Goal: Task Accomplishment & Management: Manage account settings

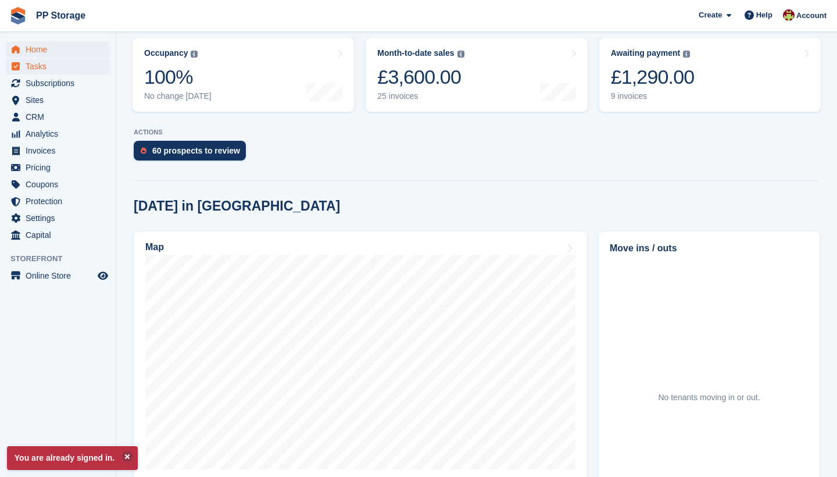
scroll to position [151, 0]
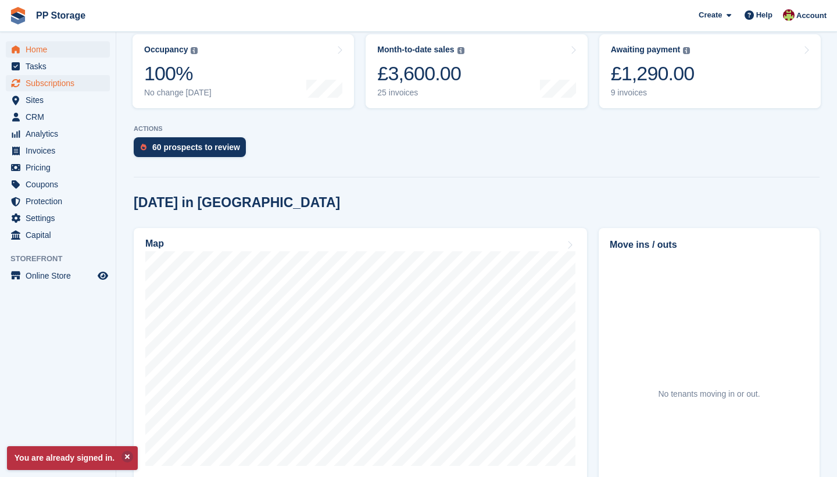
click at [45, 81] on span "Subscriptions" at bounding box center [61, 83] width 70 height 16
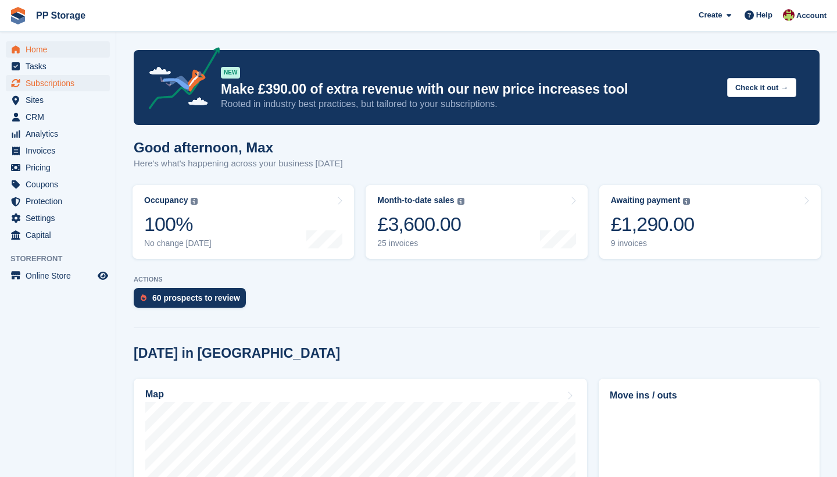
click at [51, 82] on span "Subscriptions" at bounding box center [61, 83] width 70 height 16
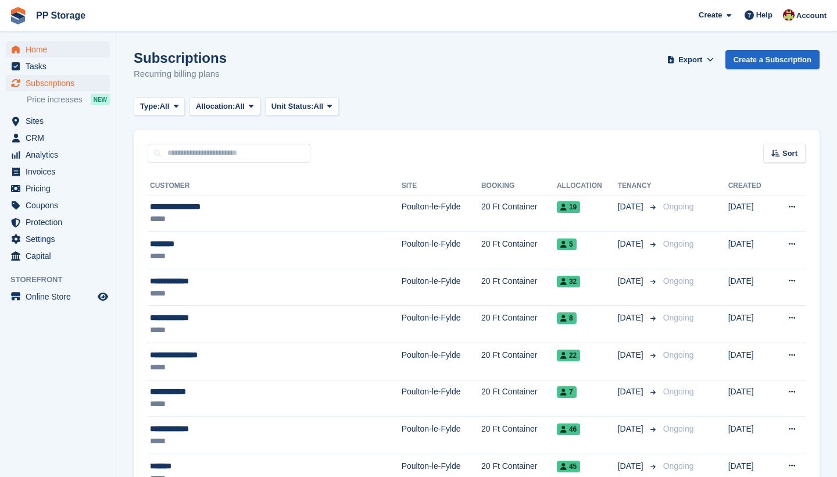
click at [29, 48] on span "Home" at bounding box center [61, 49] width 70 height 16
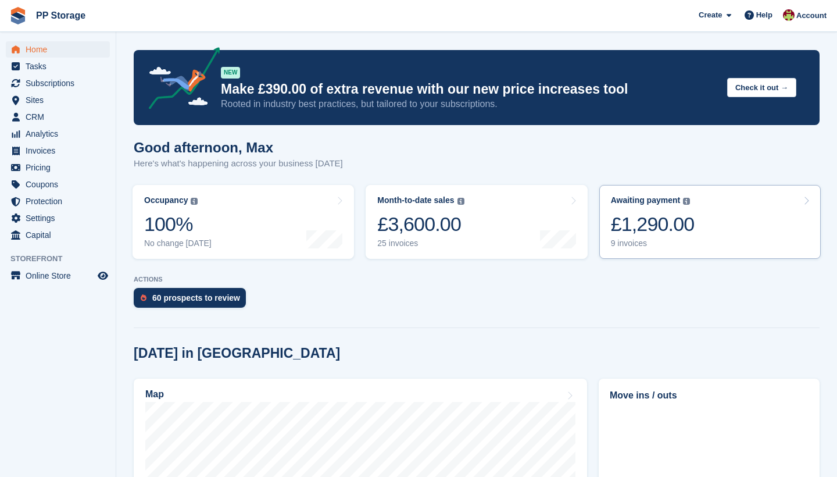
click at [721, 224] on link "Awaiting payment The total outstanding balance on all open invoices. £1,290.00 …" at bounding box center [709, 222] width 221 height 74
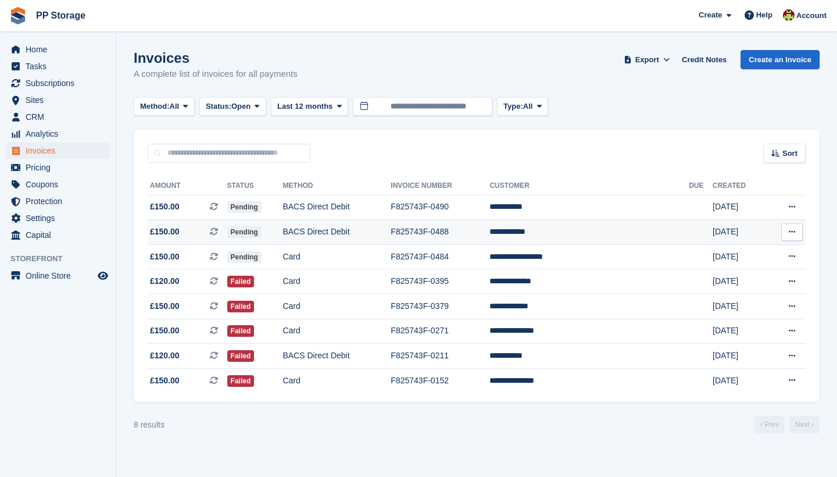
click at [548, 235] on td "**********" at bounding box center [589, 232] width 199 height 25
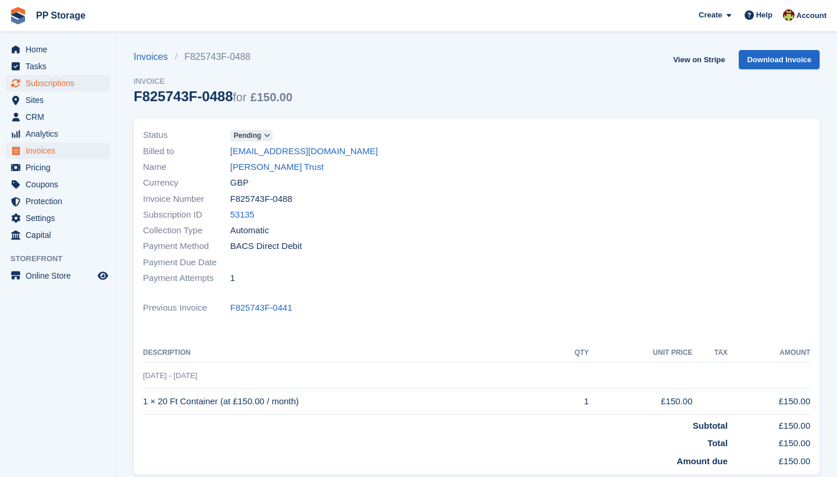
click at [35, 79] on span "Subscriptions" at bounding box center [61, 83] width 70 height 16
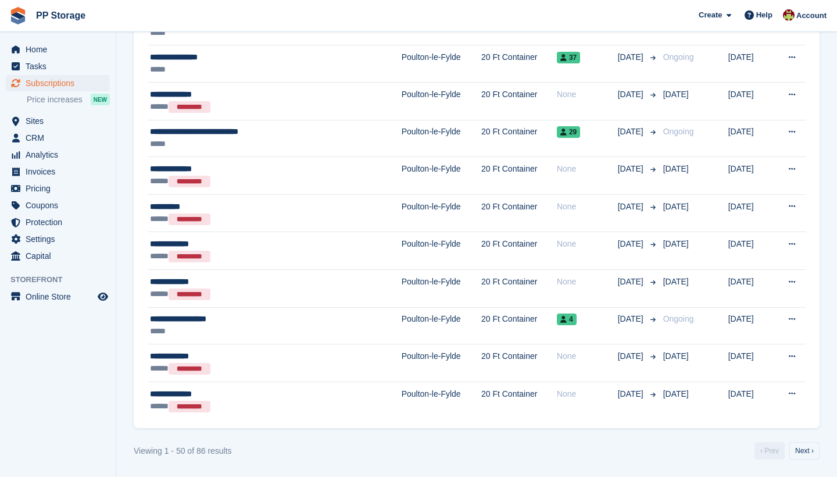
scroll to position [1638, 0]
click at [805, 450] on link "Next ›" at bounding box center [804, 450] width 30 height 17
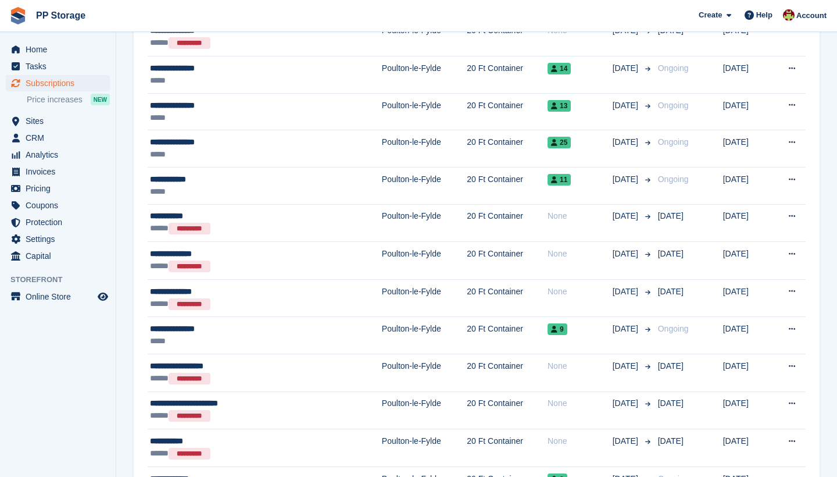
scroll to position [455, 0]
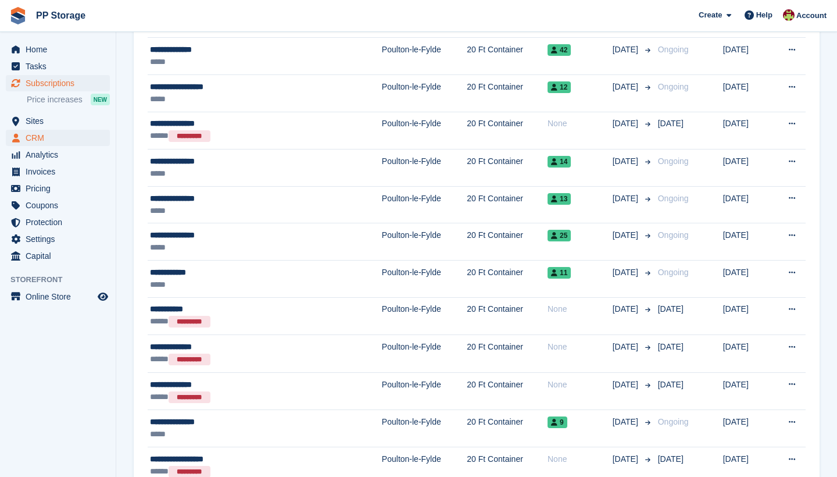
click at [34, 134] on span "CRM" at bounding box center [61, 138] width 70 height 16
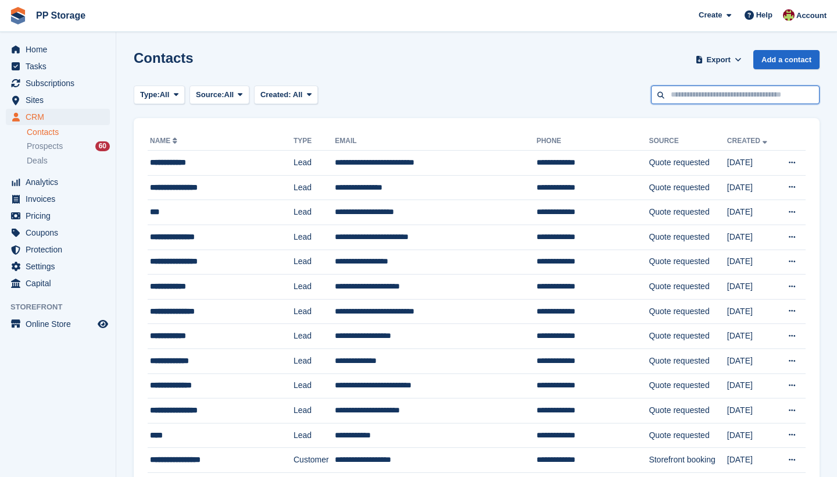
click at [683, 100] on input "text" at bounding box center [735, 94] width 169 height 19
type input "******"
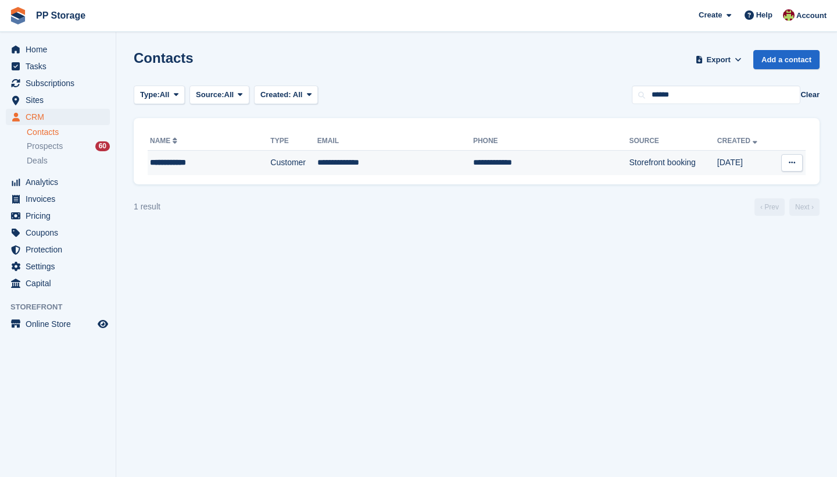
click at [181, 167] on div "**********" at bounding box center [195, 162] width 91 height 12
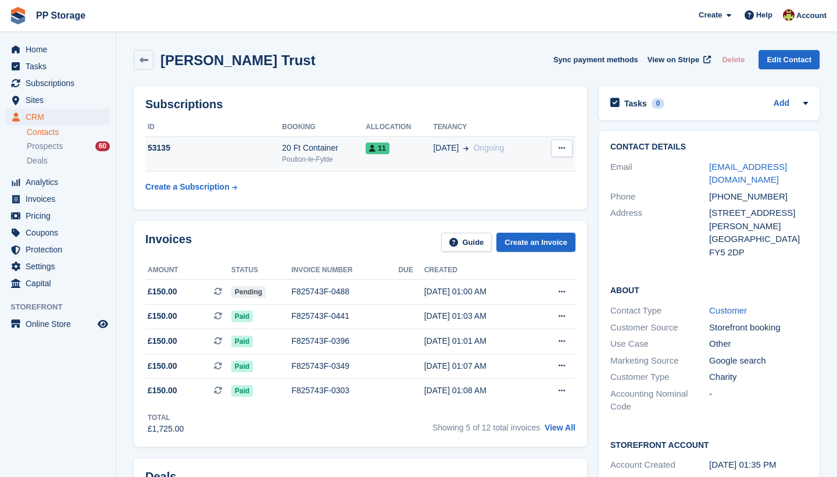
click at [317, 152] on div "20 Ft Container" at bounding box center [324, 148] width 84 height 12
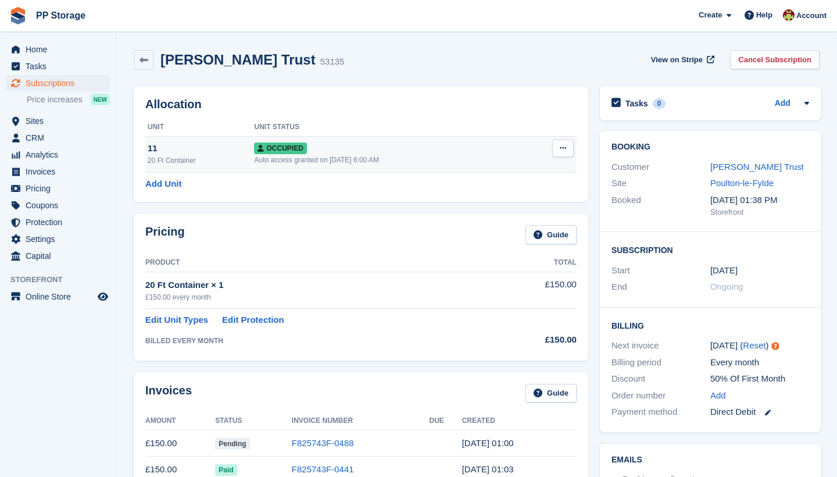
click at [563, 147] on icon at bounding box center [563, 148] width 6 height 8
click at [383, 136] on td "Occupied Auto access granted on [DATE] 6:00 AM" at bounding box center [389, 154] width 270 height 36
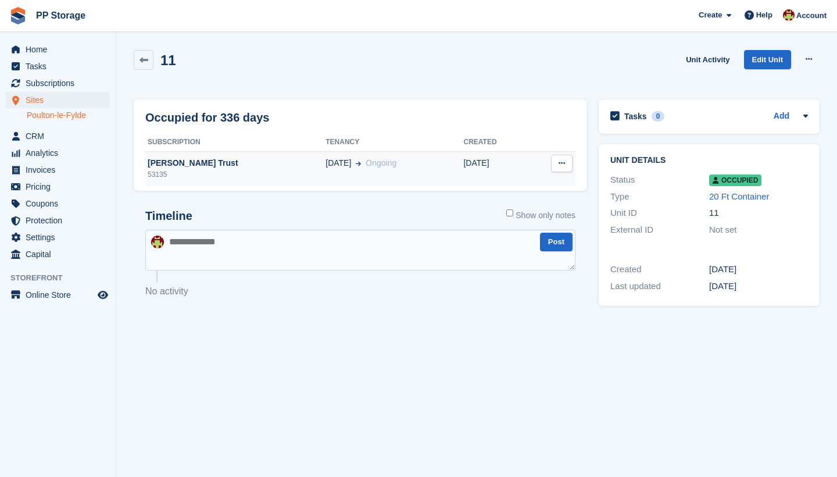
click at [185, 165] on div "[PERSON_NAME] Trust" at bounding box center [235, 163] width 180 height 12
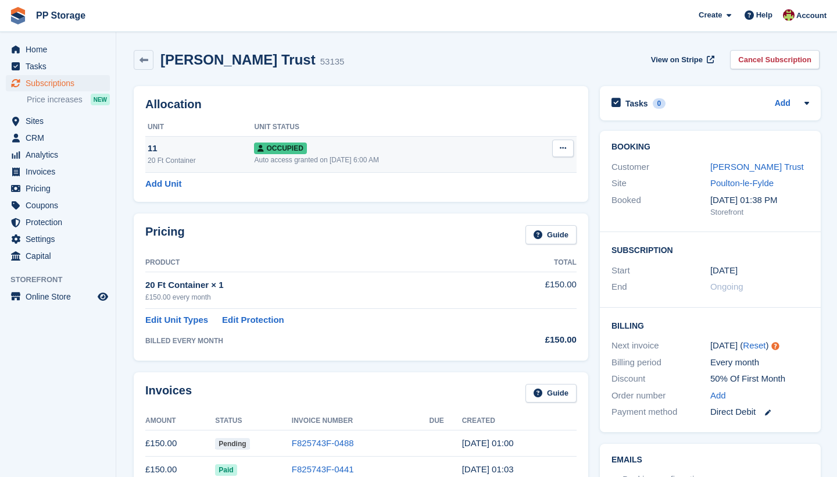
click at [565, 148] on icon at bounding box center [563, 148] width 6 height 8
click at [377, 156] on div "Auto access granted on 16th Sep, 2024, 6:00 AM" at bounding box center [389, 160] width 270 height 10
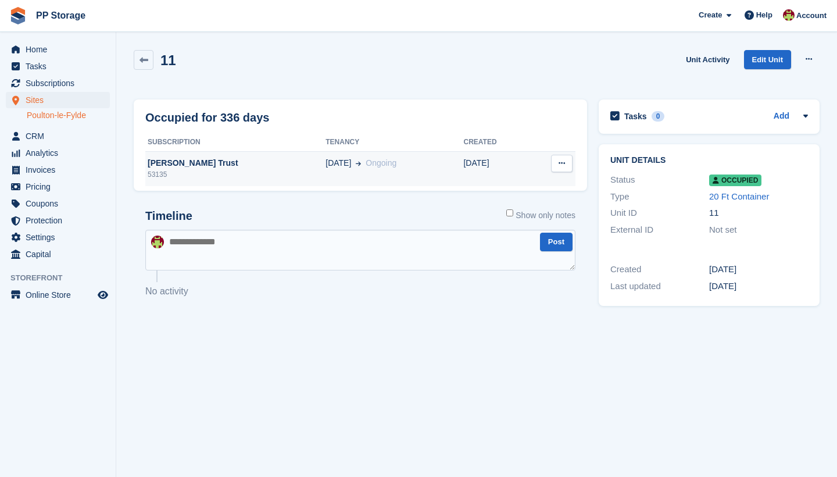
click at [167, 163] on div "[PERSON_NAME] Trust" at bounding box center [235, 163] width 180 height 12
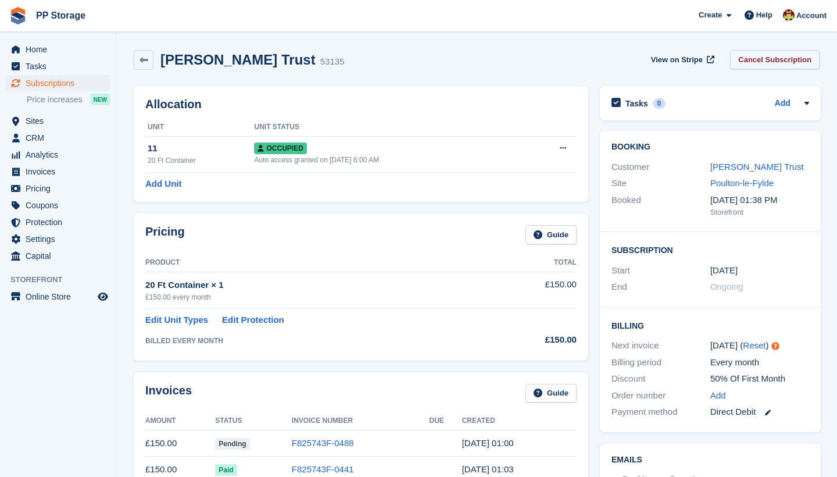
click at [773, 65] on link "Cancel Subscription" at bounding box center [775, 59] width 90 height 19
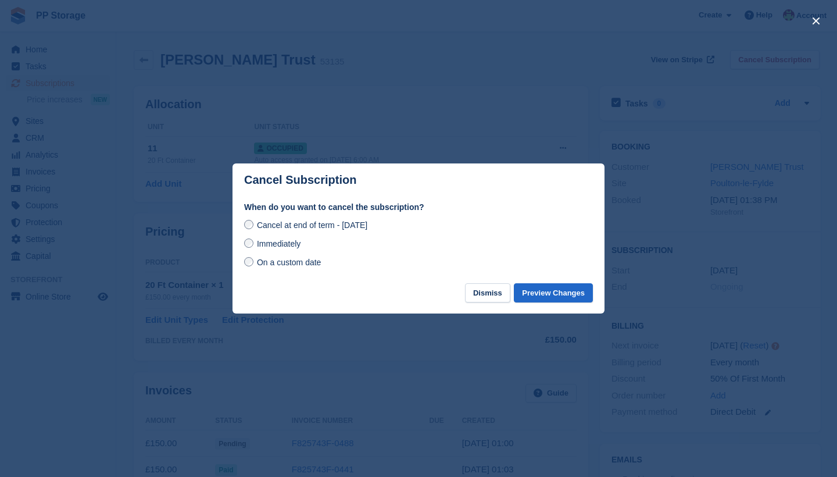
click at [279, 242] on span "Immediately" at bounding box center [279, 243] width 44 height 9
click at [535, 287] on button "Preview Changes" at bounding box center [553, 292] width 79 height 19
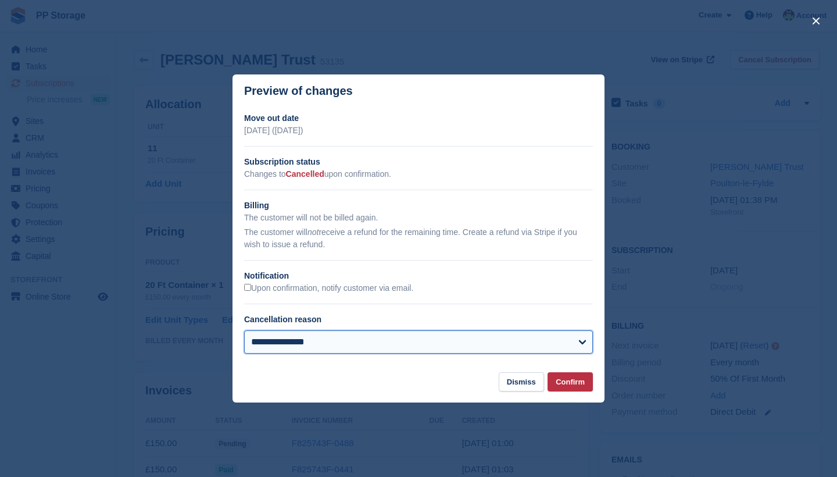
select select "**********"
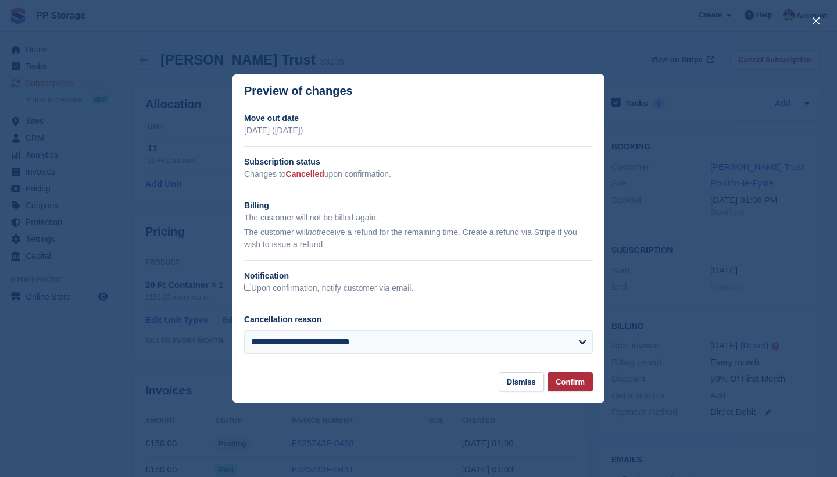
click at [574, 380] on button "Confirm" at bounding box center [570, 381] width 45 height 19
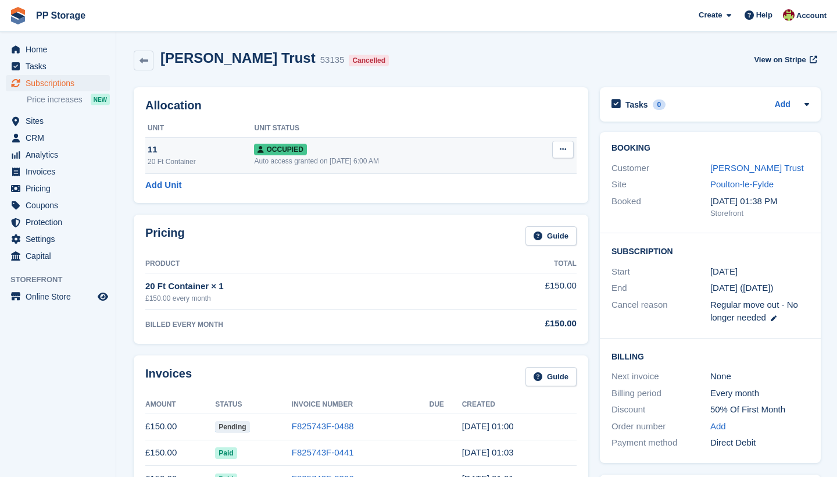
click at [560, 153] on icon at bounding box center [563, 149] width 6 height 8
click at [513, 220] on div "Overlock Repossess Deallocate" at bounding box center [518, 192] width 112 height 66
click at [509, 217] on p "Deallocate" at bounding box center [517, 212] width 101 height 15
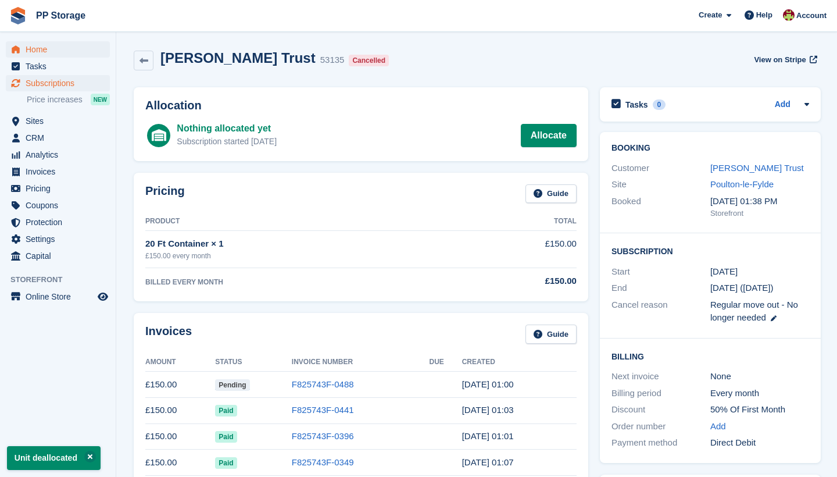
click at [35, 47] on span "Home" at bounding box center [61, 49] width 70 height 16
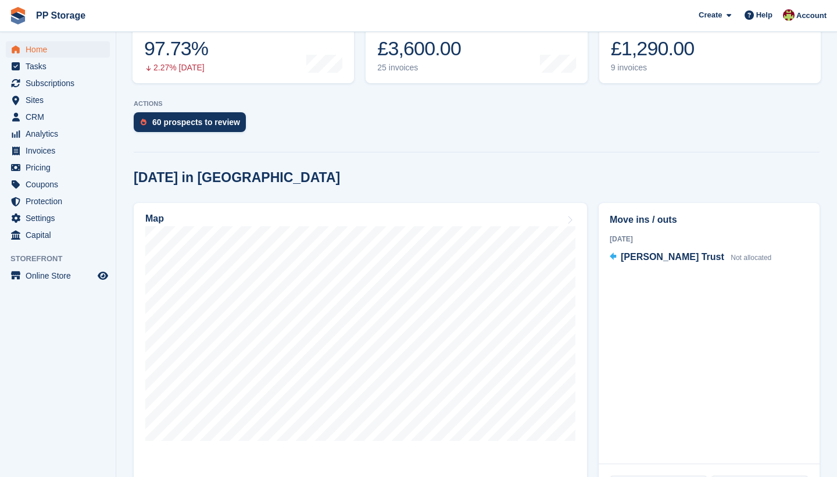
scroll to position [192, 0]
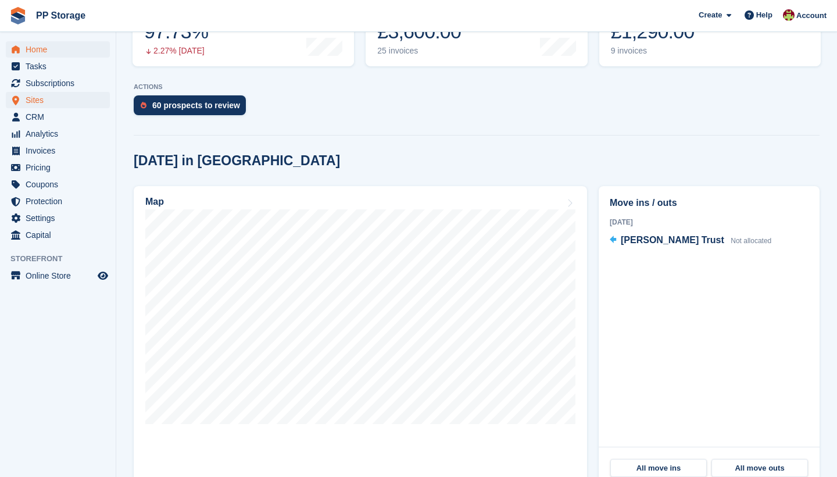
click at [35, 99] on span "Sites" at bounding box center [61, 100] width 70 height 16
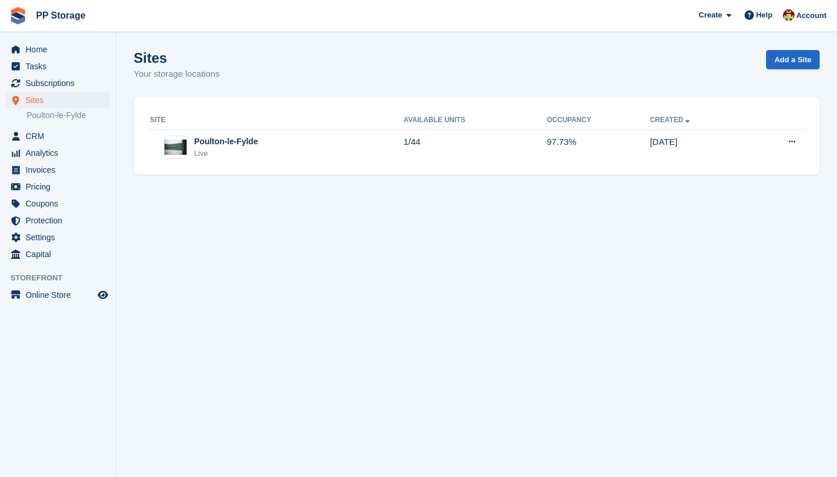
click at [40, 101] on span "Sites" at bounding box center [61, 100] width 70 height 16
click at [37, 141] on span "CRM" at bounding box center [61, 136] width 70 height 16
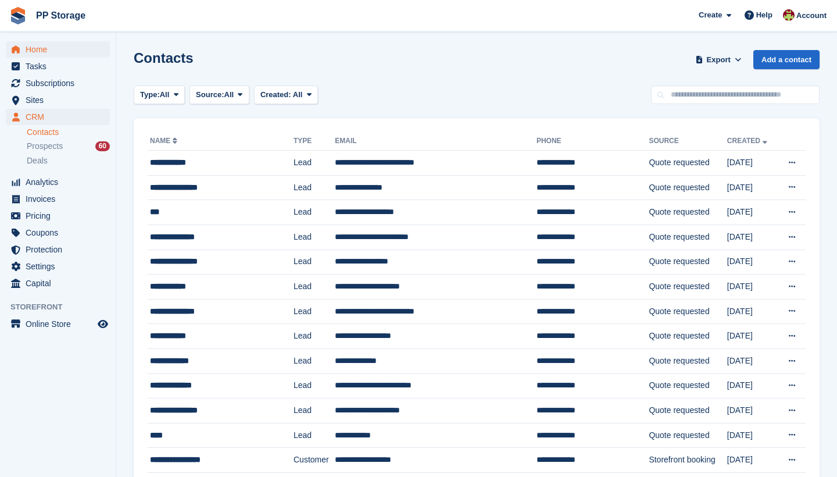
click at [34, 53] on span "Home" at bounding box center [61, 49] width 70 height 16
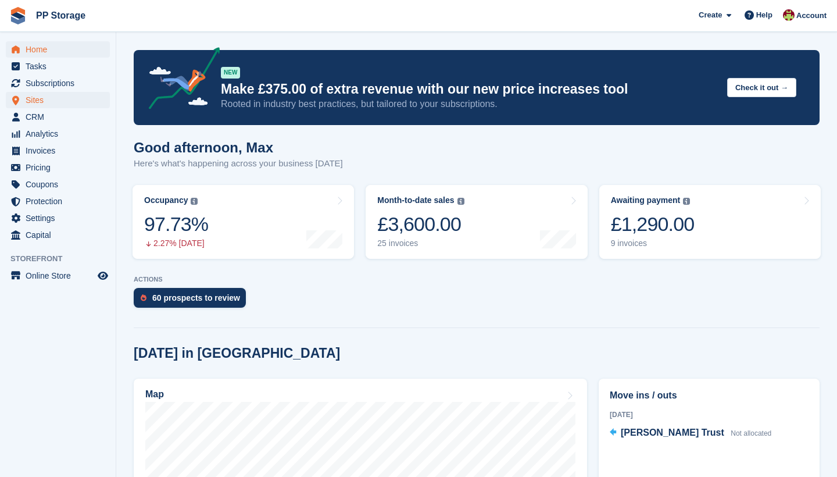
click at [34, 100] on span "Sites" at bounding box center [61, 100] width 70 height 16
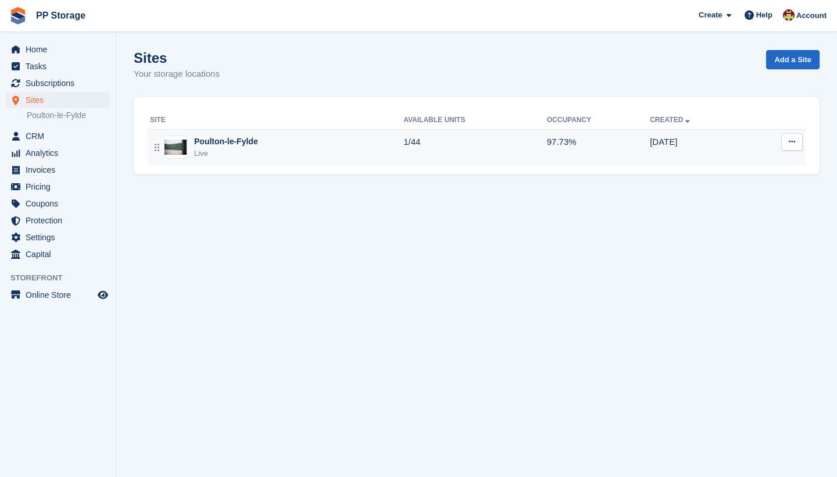
click at [244, 145] on div "Poulton-le-Fylde" at bounding box center [226, 141] width 64 height 12
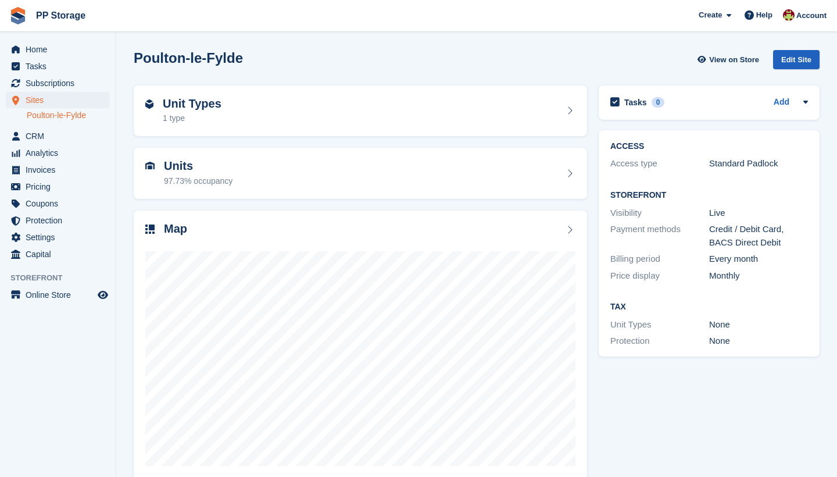
click at [792, 53] on div "Edit Site" at bounding box center [796, 59] width 47 height 19
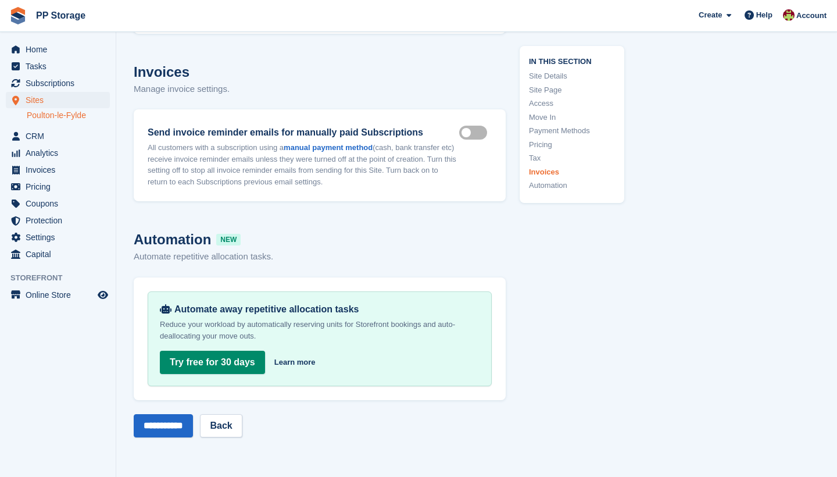
scroll to position [4593, 0]
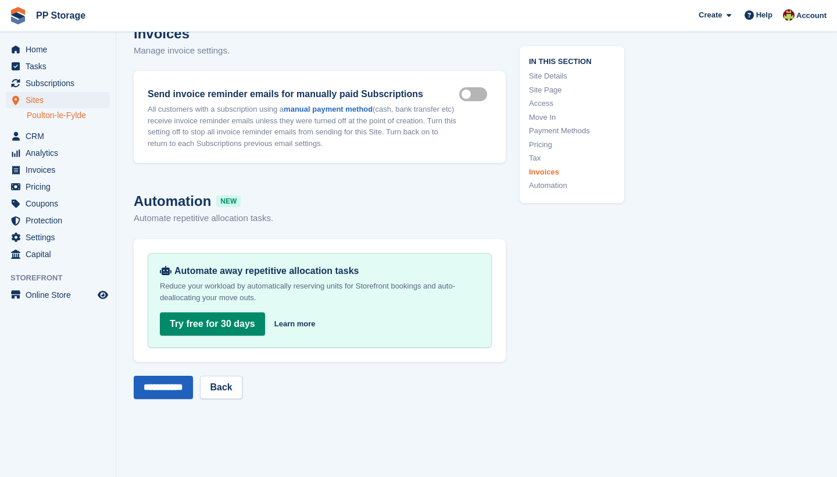
click at [185, 385] on input "**********" at bounding box center [163, 387] width 59 height 23
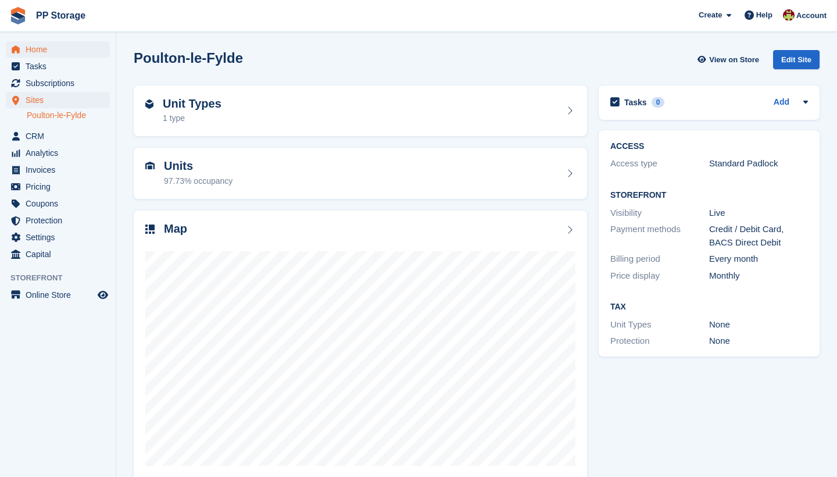
click at [31, 50] on span "Home" at bounding box center [61, 49] width 70 height 16
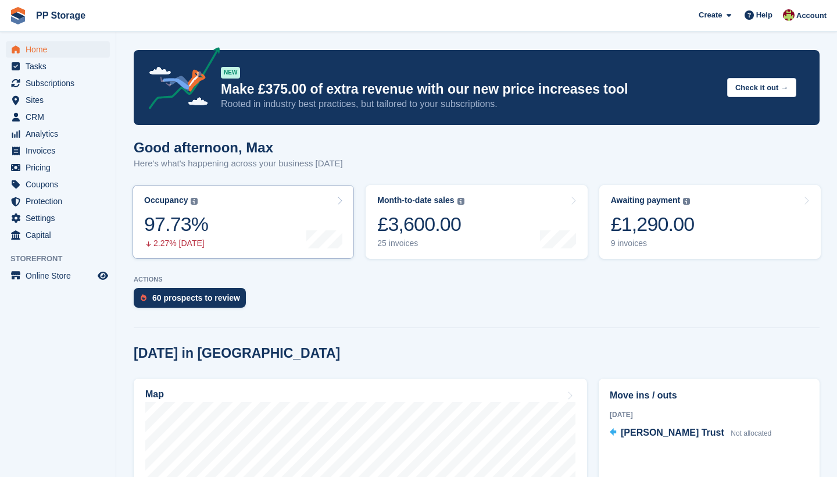
scroll to position [1, 0]
